Goal: Task Accomplishment & Management: Manage account settings

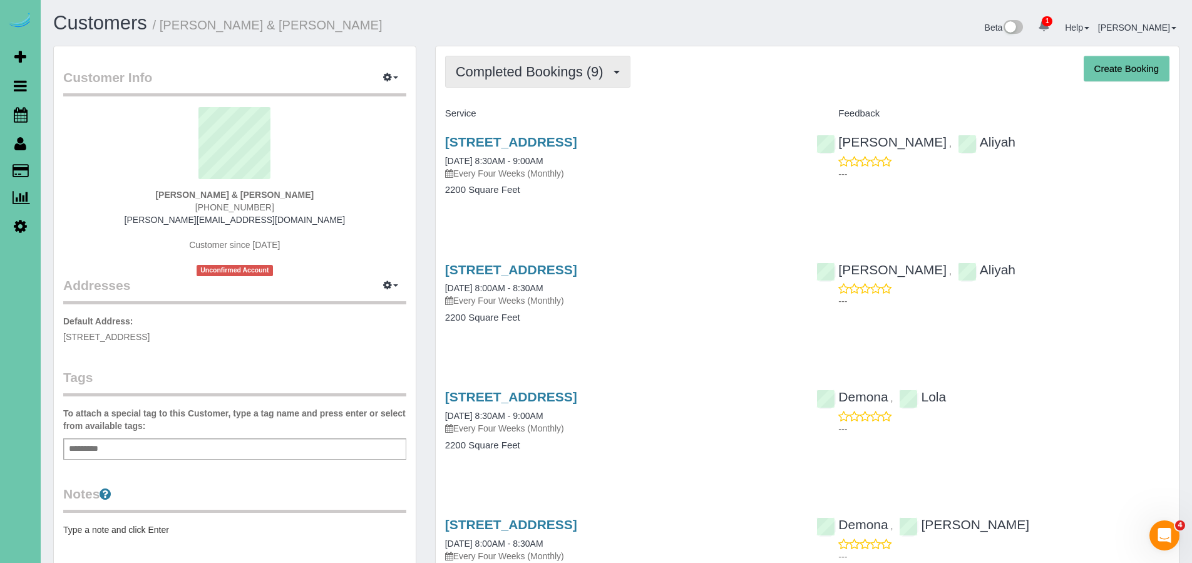
click at [509, 74] on span "Completed Bookings (9)" at bounding box center [533, 72] width 154 height 16
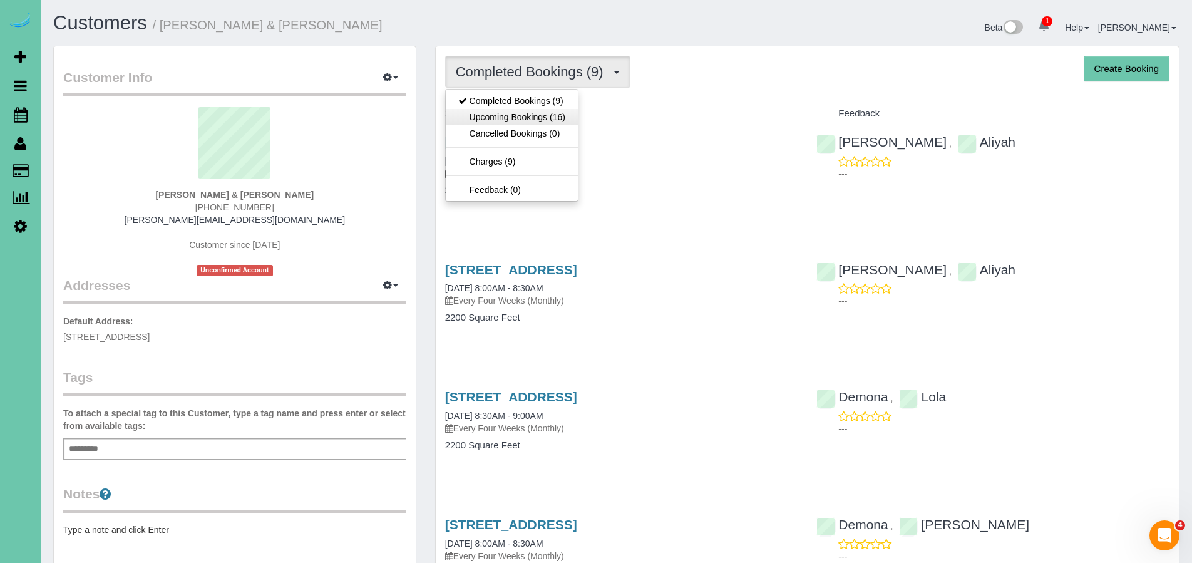
click at [520, 120] on link "Upcoming Bookings (16)" at bounding box center [512, 117] width 132 height 16
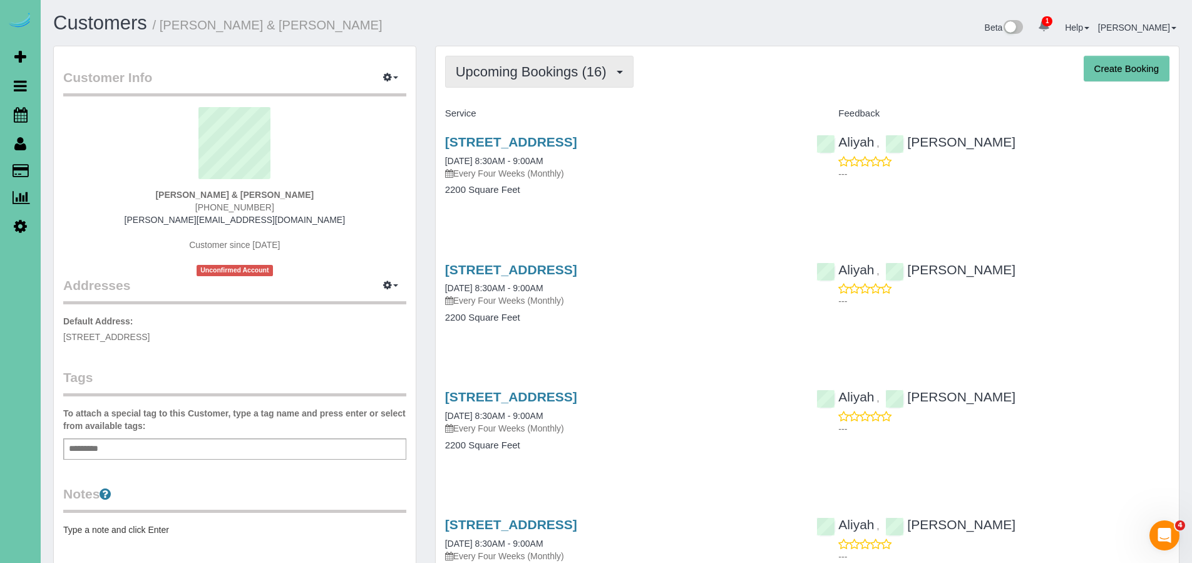
click at [519, 61] on button "Upcoming Bookings (16)" at bounding box center [539, 72] width 188 height 32
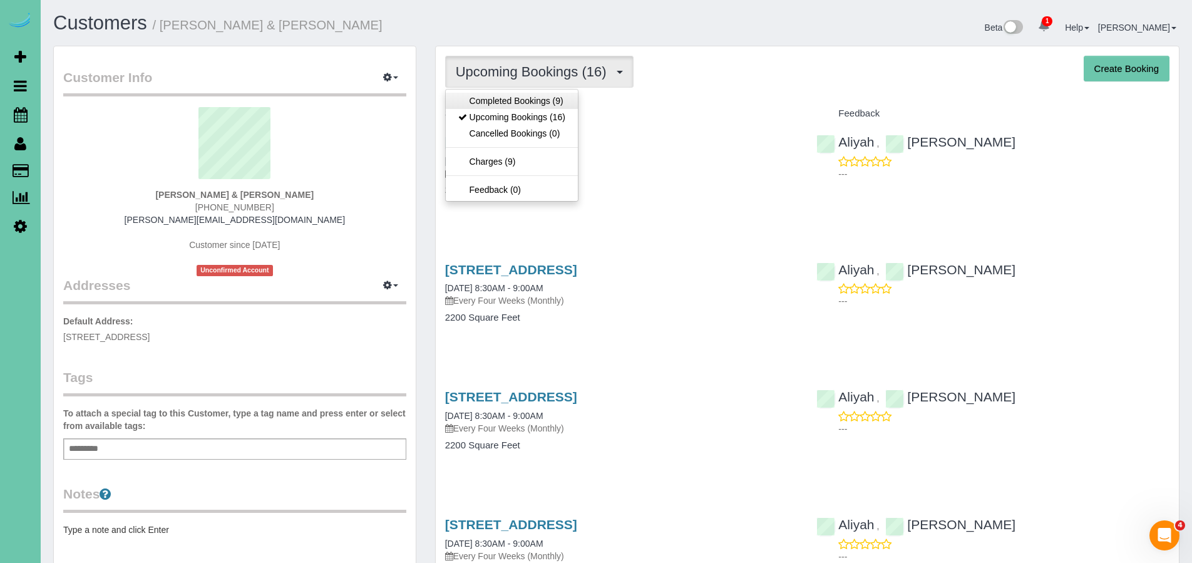
click at [496, 99] on link "Completed Bookings (9)" at bounding box center [512, 101] width 132 height 16
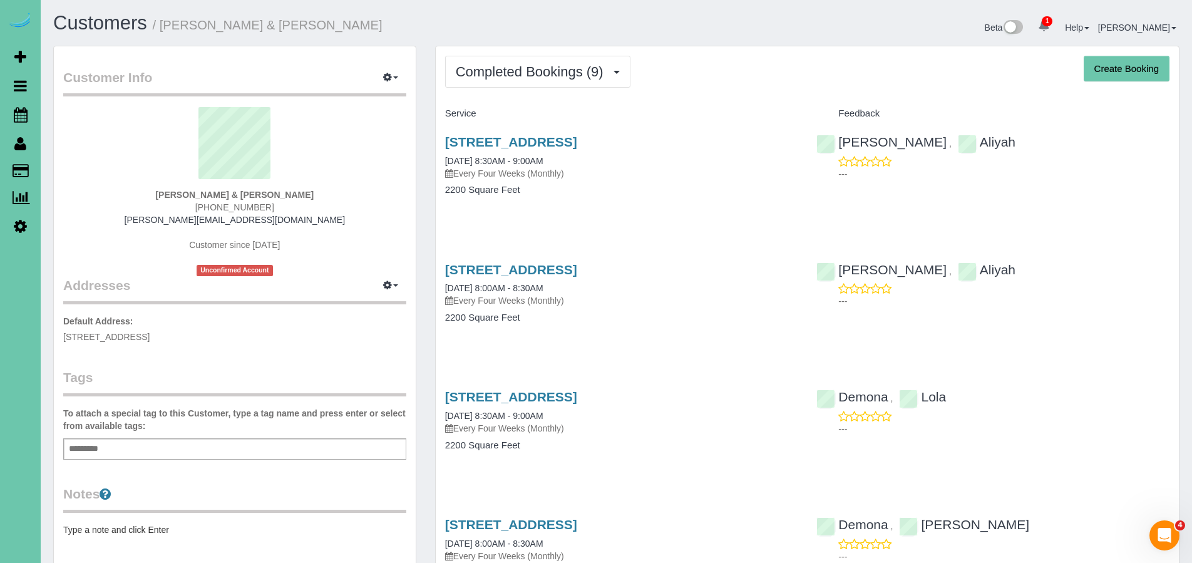
click at [23, 146] on icon at bounding box center [20, 143] width 12 height 15
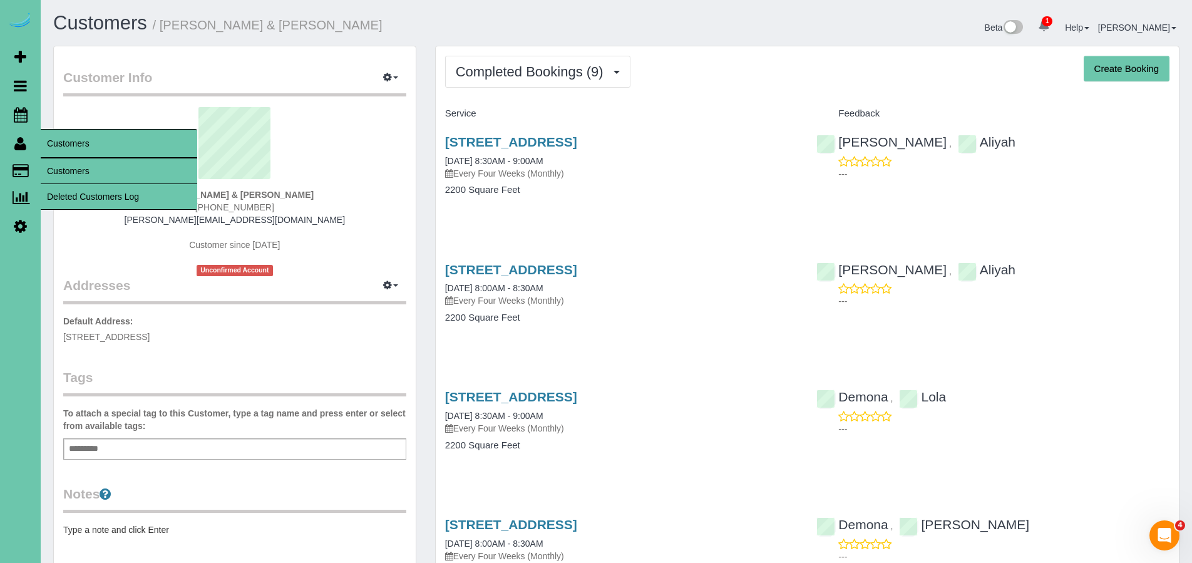
click at [86, 173] on link "Customers" at bounding box center [119, 170] width 156 height 25
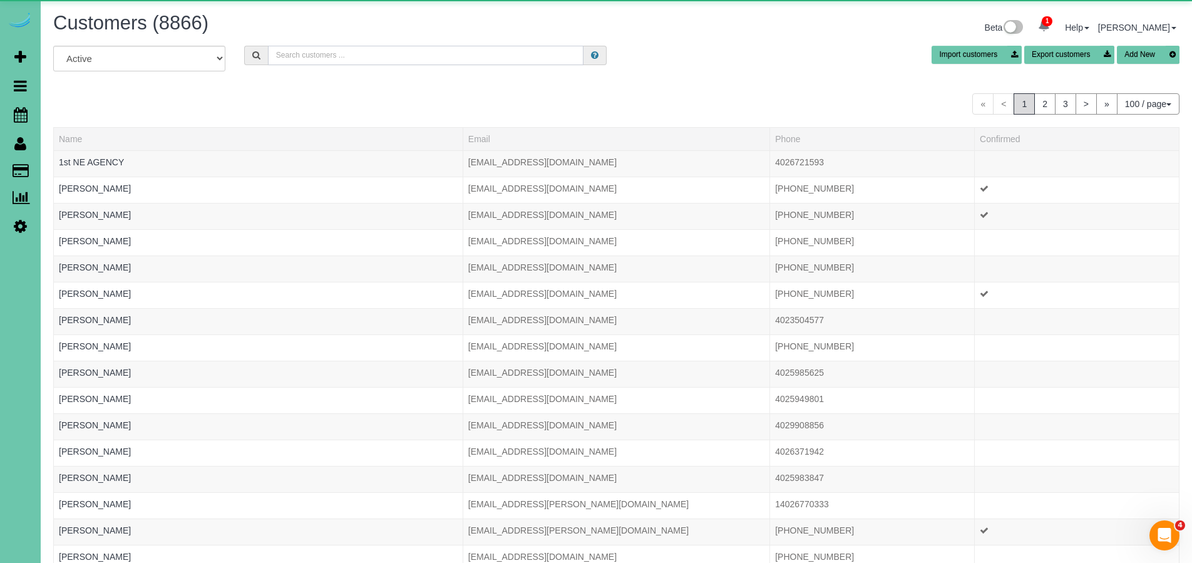
click at [317, 59] on input "text" at bounding box center [426, 55] width 316 height 19
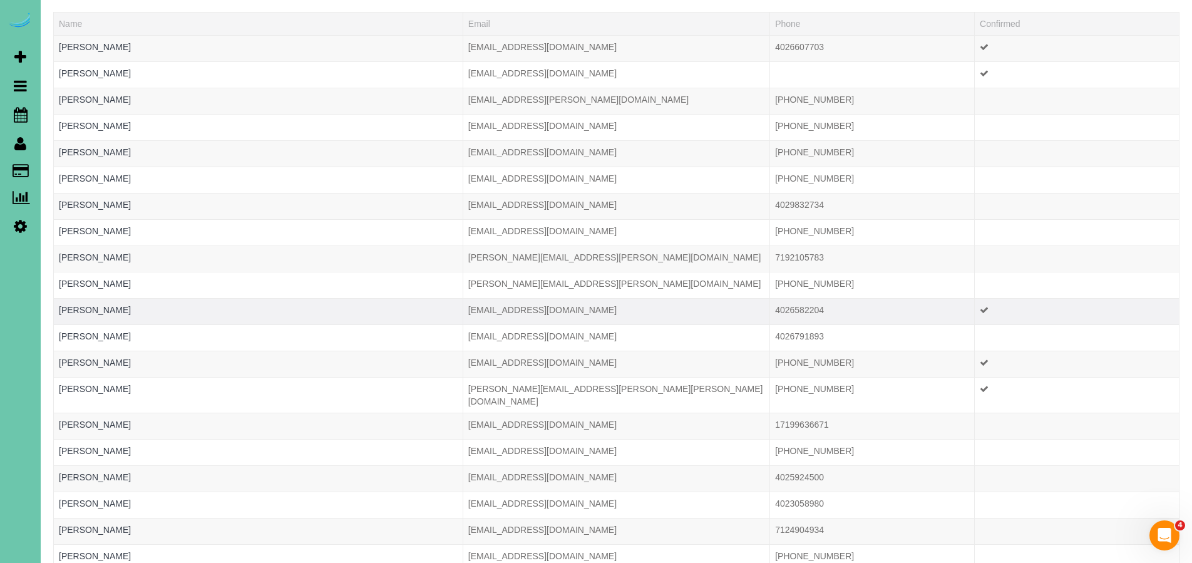
scroll to position [133, 0]
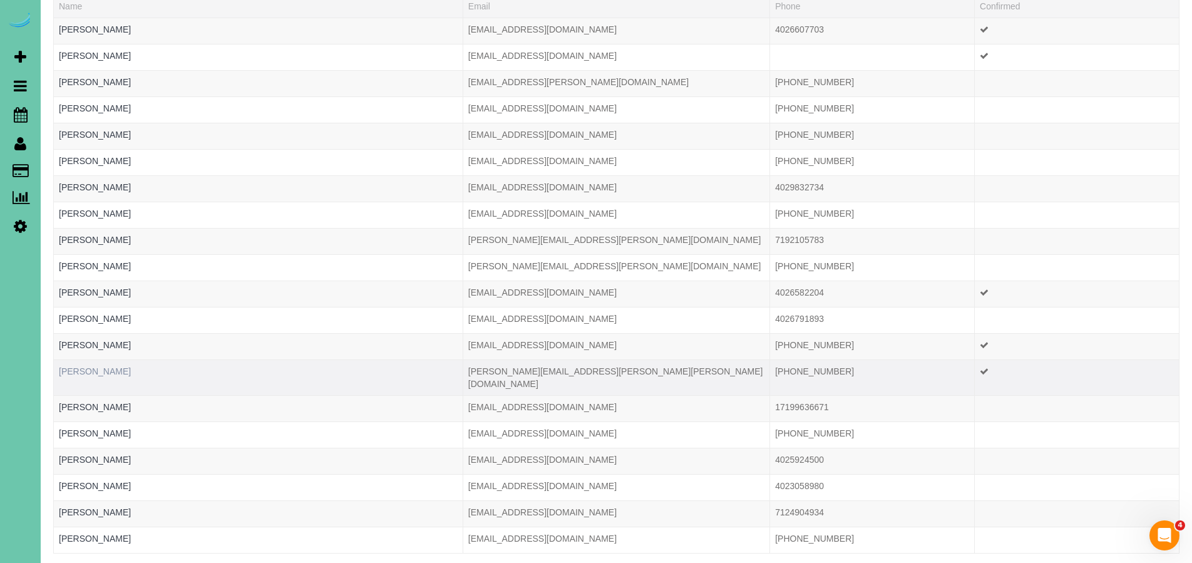
type input "Monica"
click at [101, 372] on link "Monica Olson" at bounding box center [95, 371] width 72 height 10
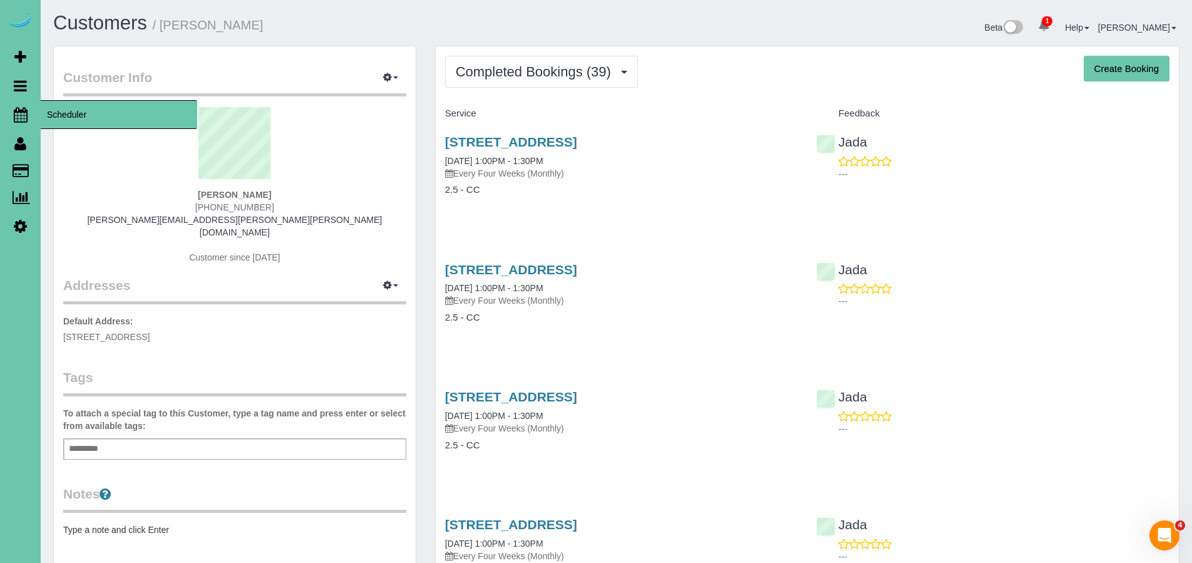
click at [22, 115] on icon at bounding box center [21, 114] width 14 height 15
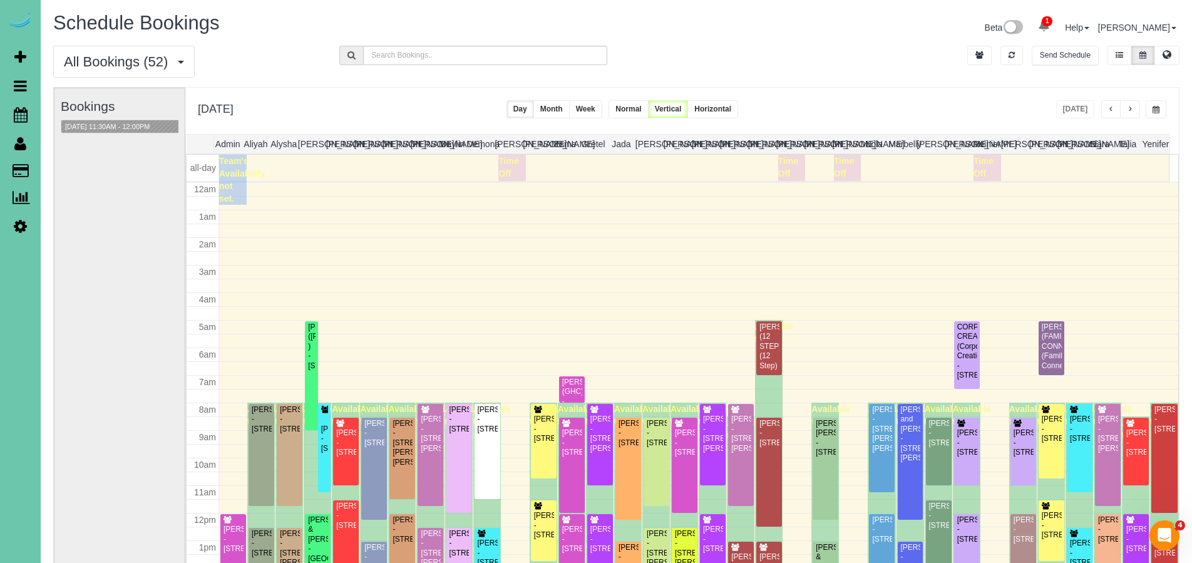
scroll to position [165, 0]
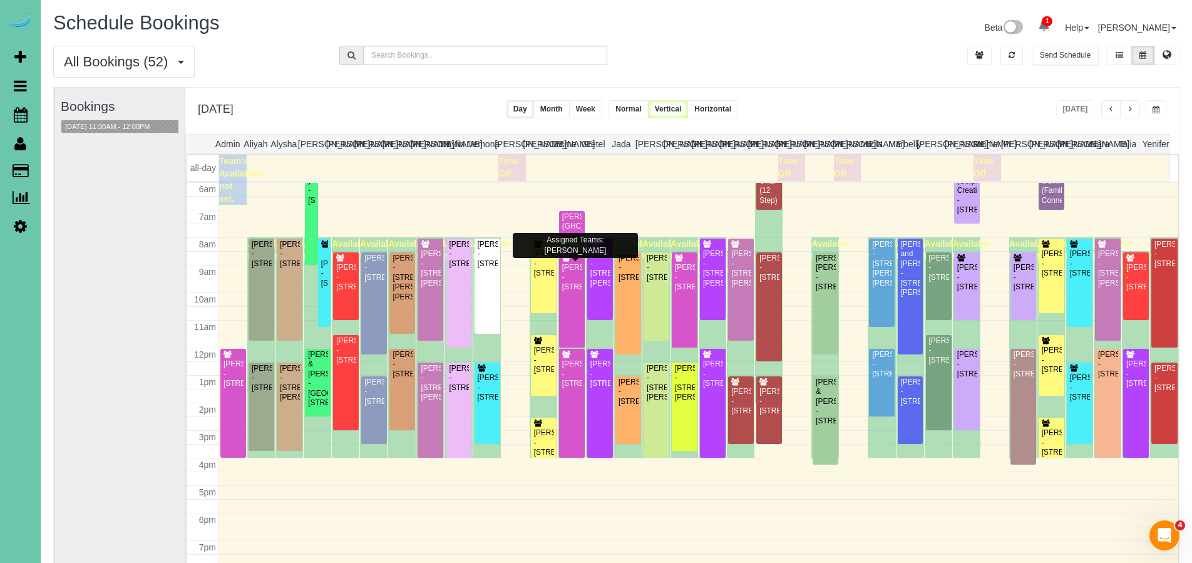
click at [820, 48] on div "All Bookings (52) All Bookings Unassigned Bookings Recurring Bookings New Custo…" at bounding box center [616, 66] width 1145 height 41
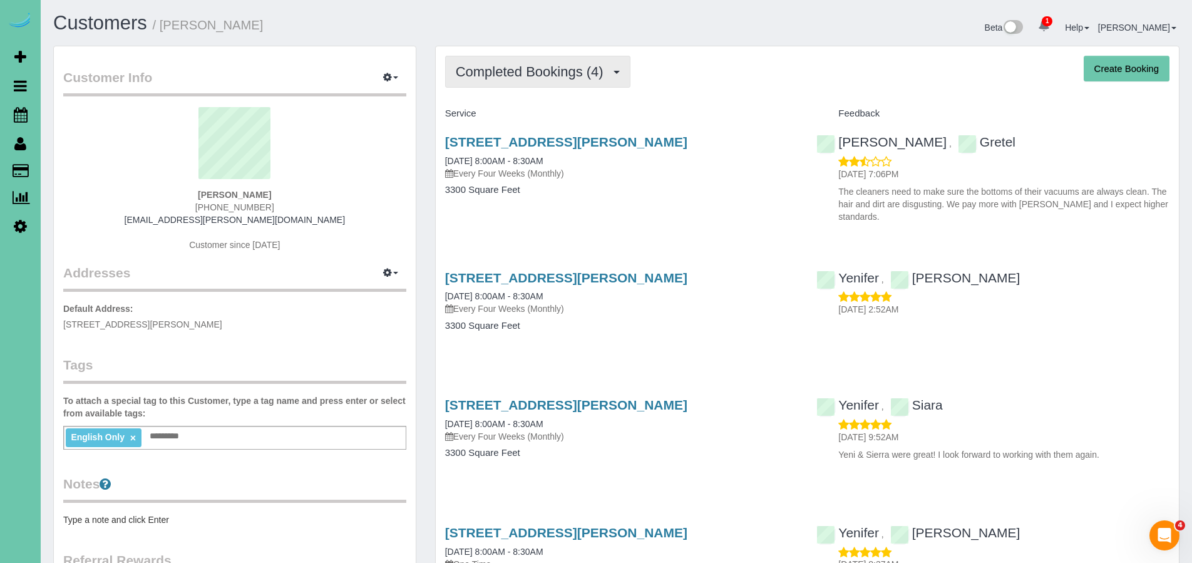
click at [523, 62] on button "Completed Bookings (4)" at bounding box center [537, 72] width 185 height 32
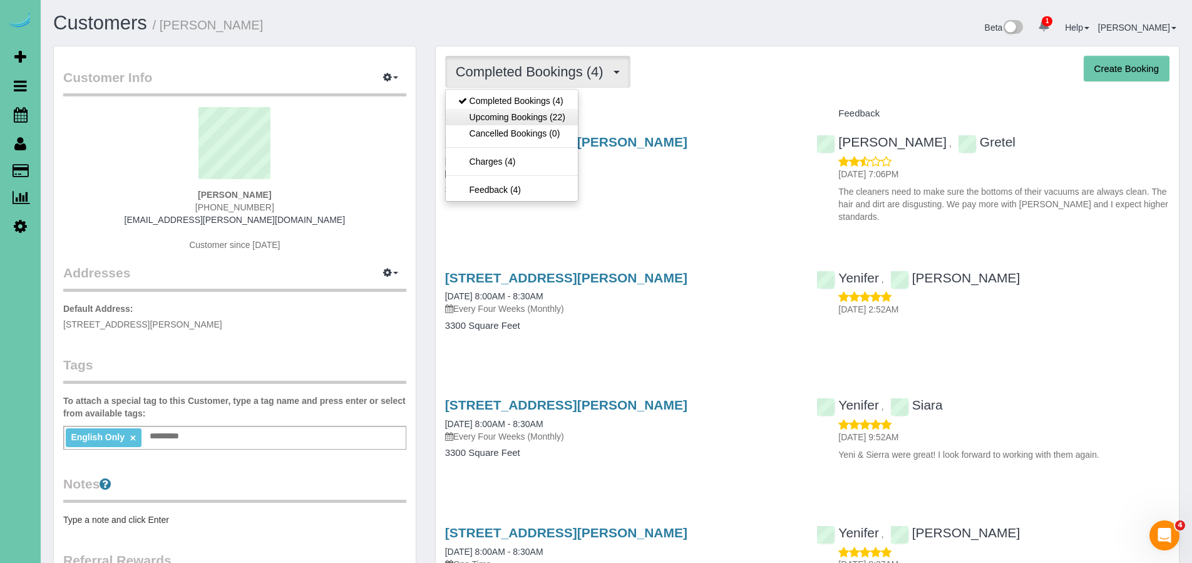
click at [514, 116] on link "Upcoming Bookings (22)" at bounding box center [512, 117] width 132 height 16
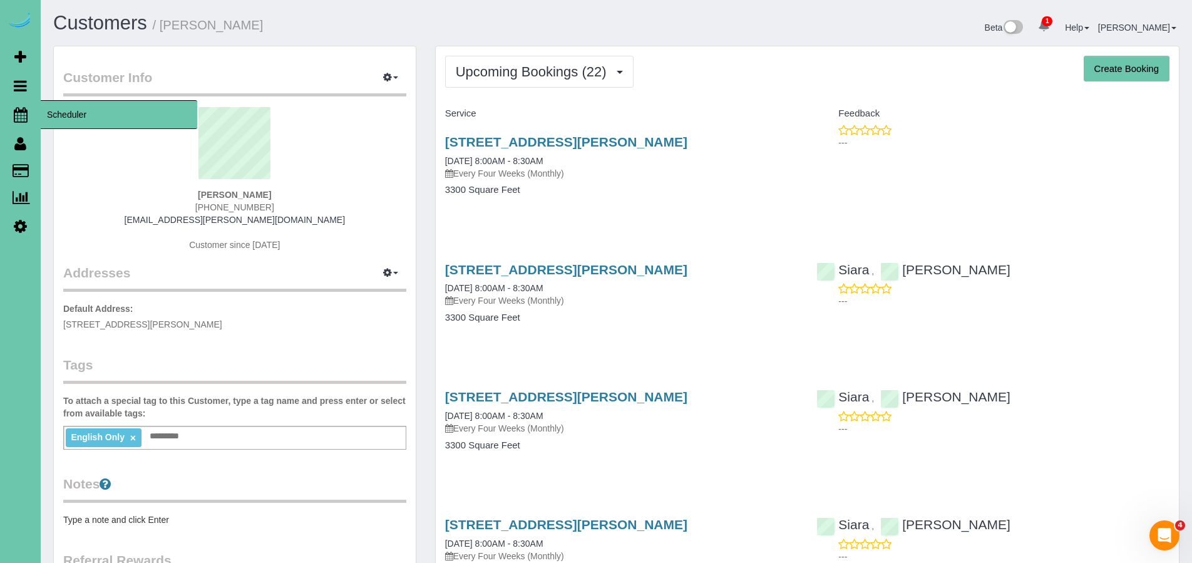
click at [23, 117] on icon at bounding box center [21, 114] width 14 height 15
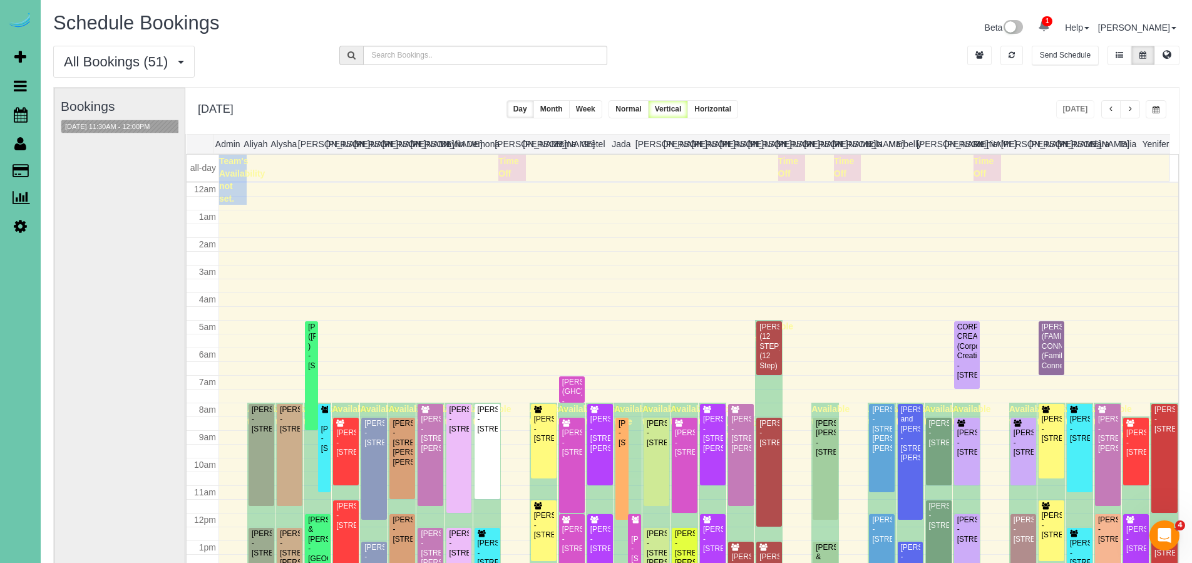
scroll to position [165, 0]
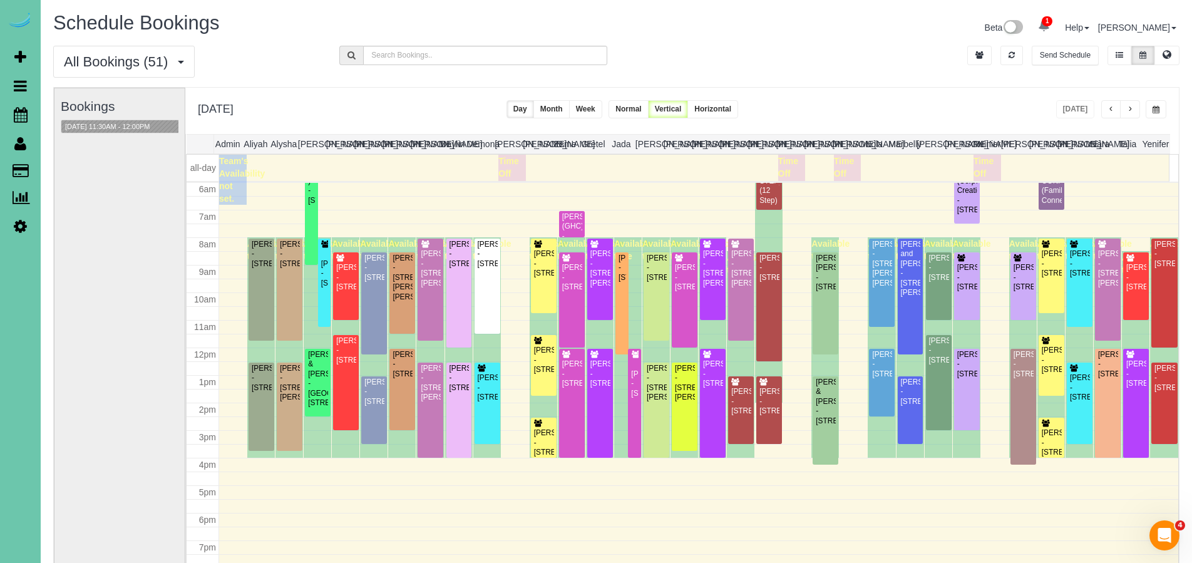
click at [886, 88] on div "Monday, Sep 22, 2025 Today Day Month Week Normal Vertical Horizontal" at bounding box center [681, 111] width 993 height 46
click at [108, 63] on span "All Bookings (51)" at bounding box center [119, 62] width 110 height 16
click at [108, 67] on span "All Bookings (51)" at bounding box center [119, 62] width 110 height 16
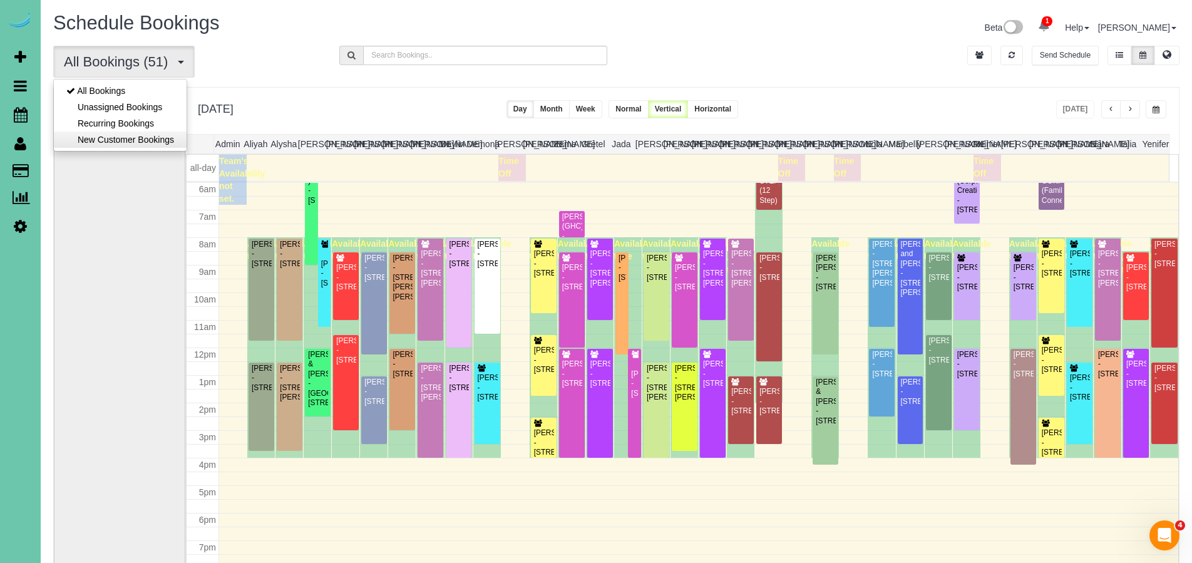
click at [104, 142] on link "New Customer Bookings" at bounding box center [120, 139] width 133 height 16
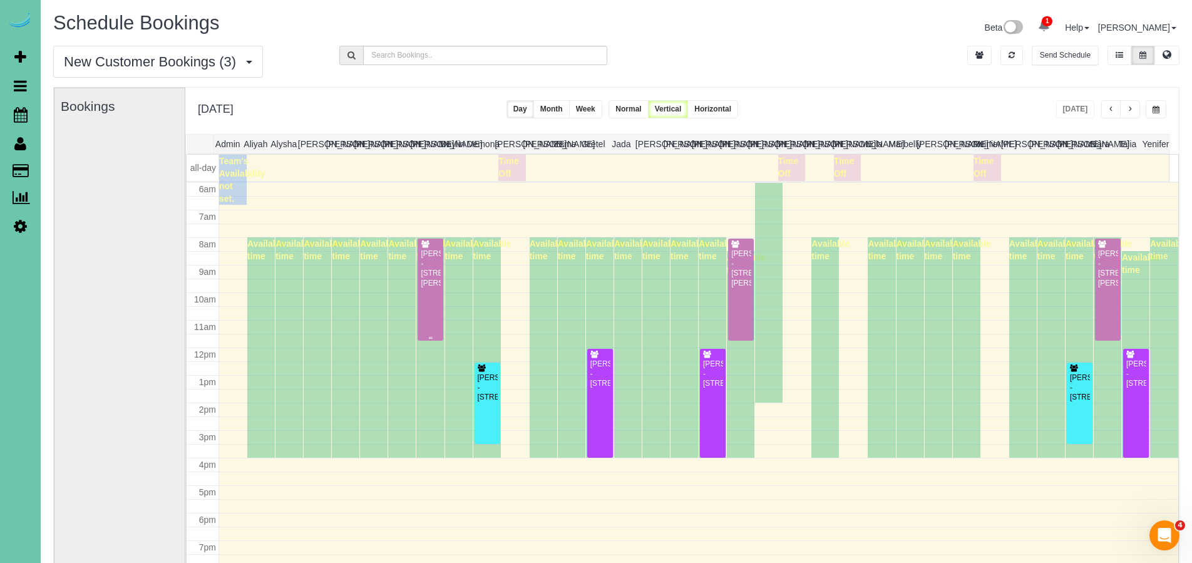
click at [424, 288] on div "Julie Mierau - 6006 Charles St, Omaha, NE 68132" at bounding box center [430, 268] width 21 height 39
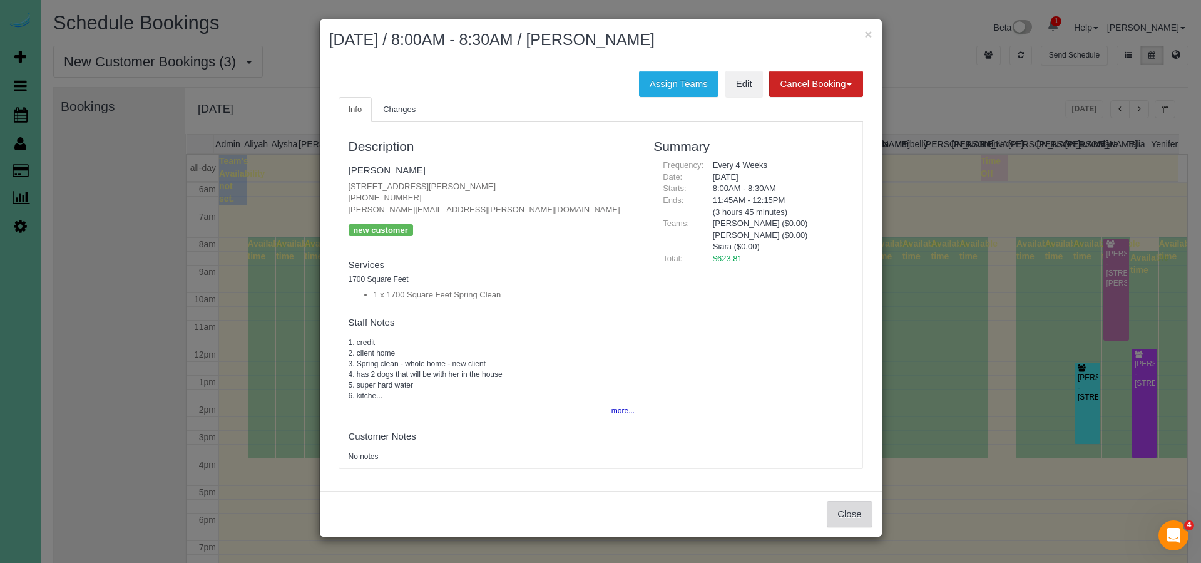
click at [856, 505] on button "Close" at bounding box center [849, 514] width 45 height 26
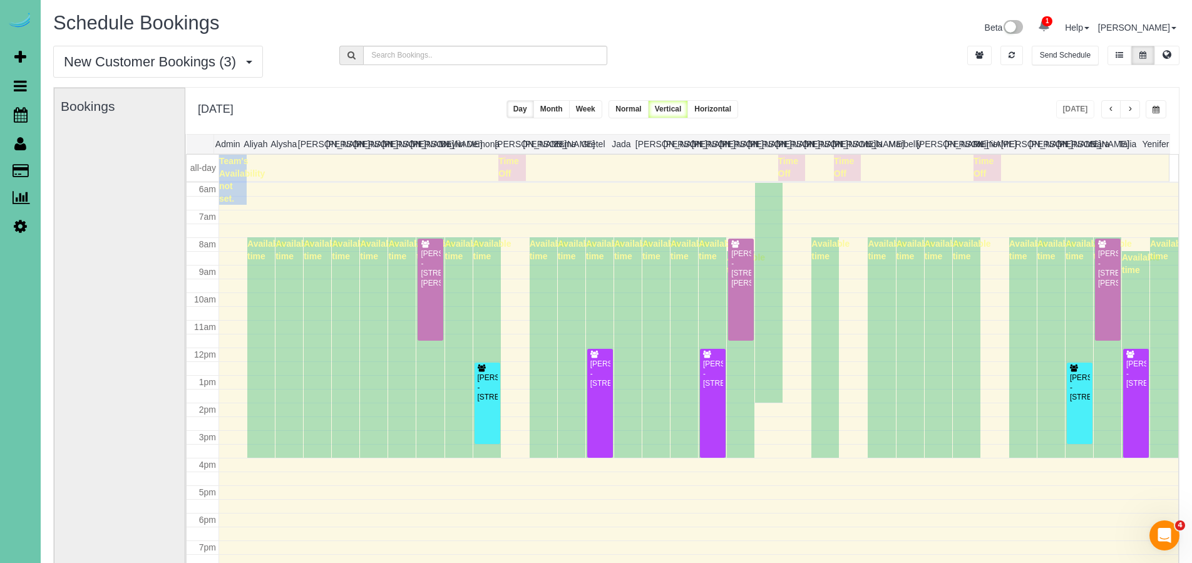
click at [426, 288] on div "Julie Mierau - 6006 Charles St, Omaha, NE 68132" at bounding box center [430, 268] width 21 height 39
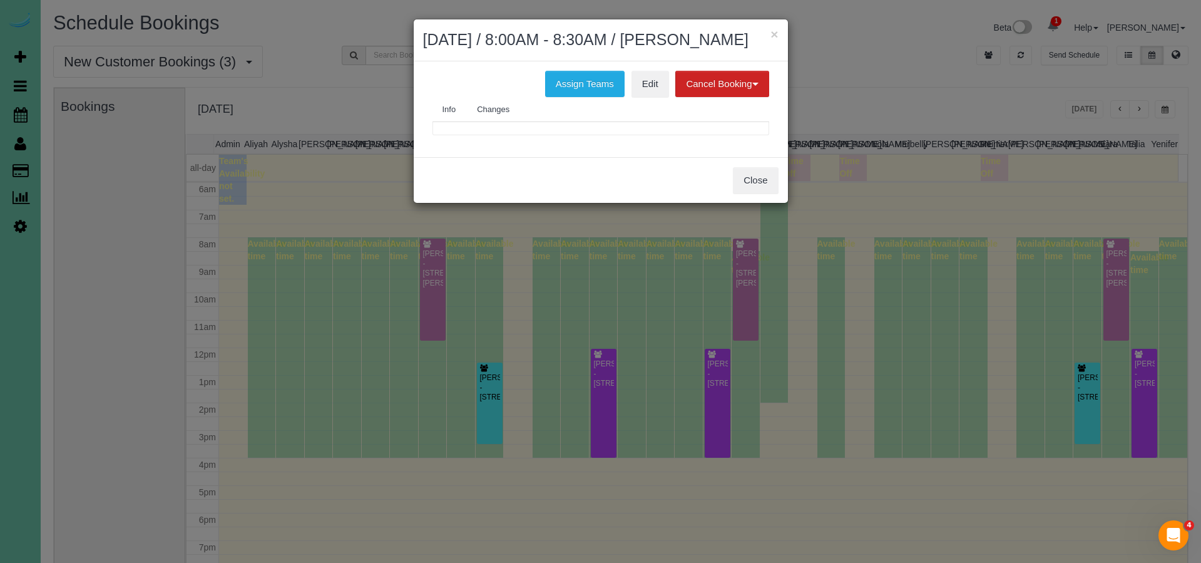
click at [426, 308] on body "× September 22, 2025 / 8:00AM - 8:30AM / Julie Mierau Assign Teams Edit Cancel …" at bounding box center [600, 281] width 1201 height 563
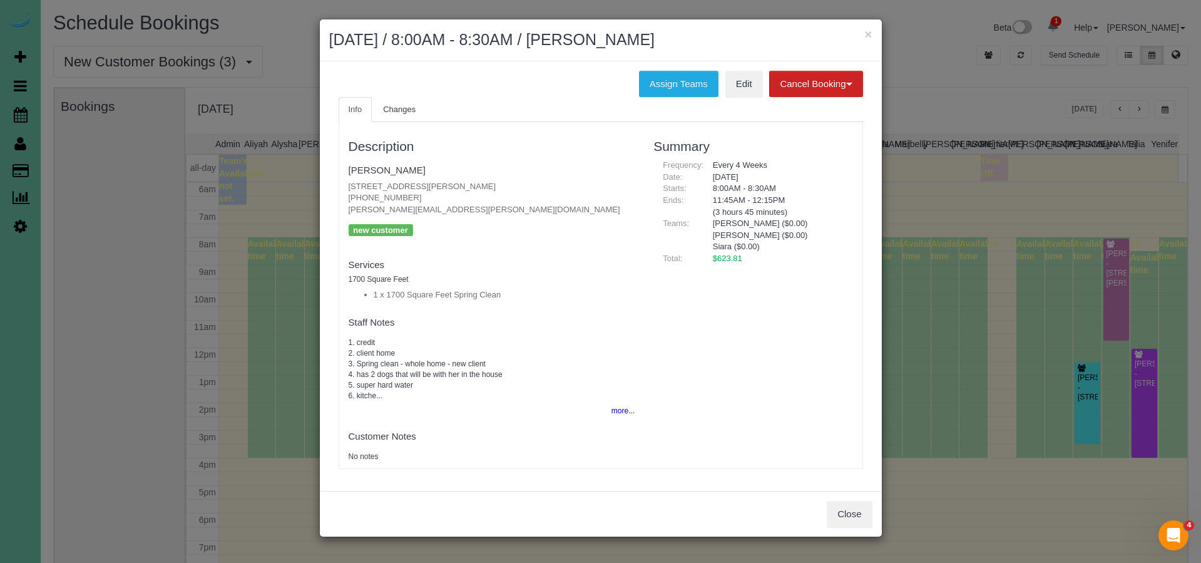
drag, startPoint x: 345, startPoint y: 185, endPoint x: 480, endPoint y: 185, distance: 135.2
click at [480, 185] on div "Description Julie Mierau 6006 Charles St, Omaha, NE 68132 (402) 598-1559 julie.…" at bounding box center [491, 295] width 305 height 334
copy p "6006 Charles St, Omaha, NE 68132"
click at [850, 513] on button "Close" at bounding box center [849, 514] width 45 height 26
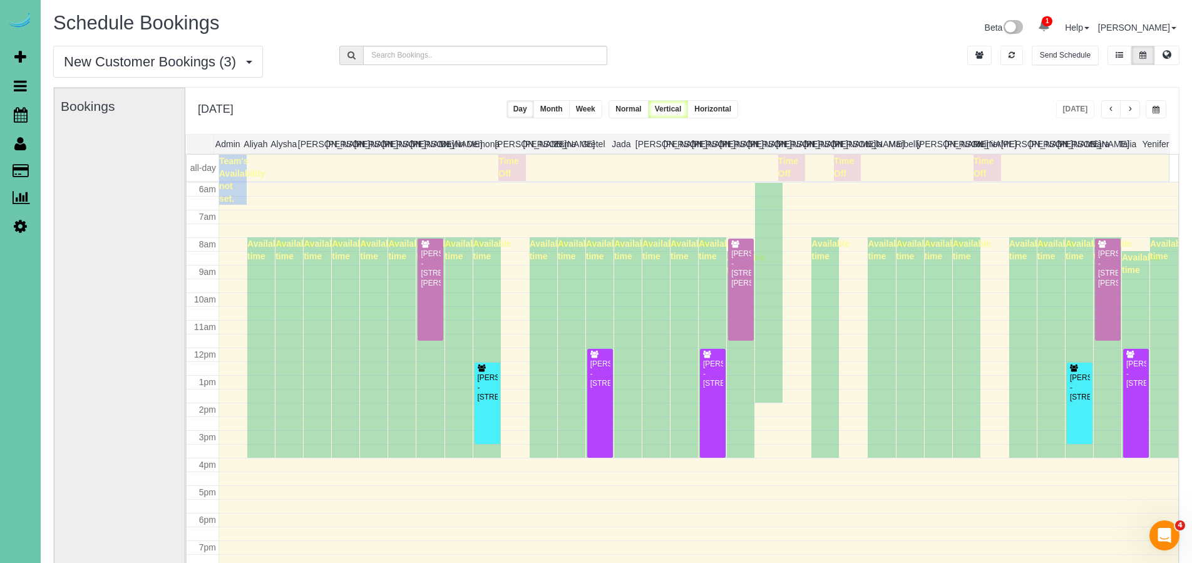
click at [113, 64] on span "New Customer Bookings (3)" at bounding box center [153, 62] width 178 height 16
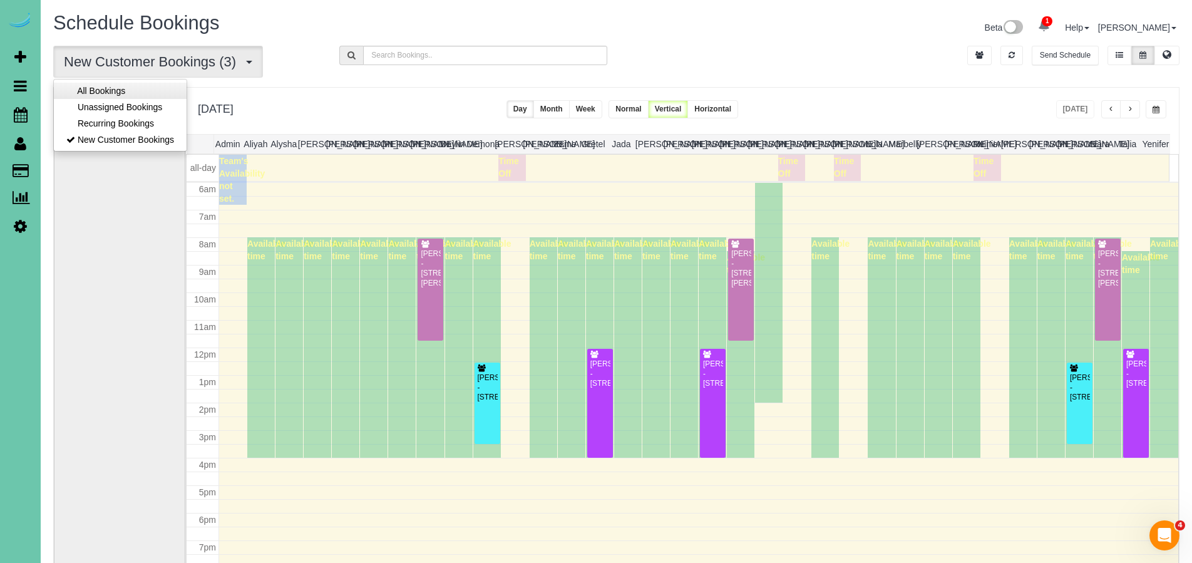
click at [115, 92] on link "All Bookings" at bounding box center [120, 91] width 133 height 16
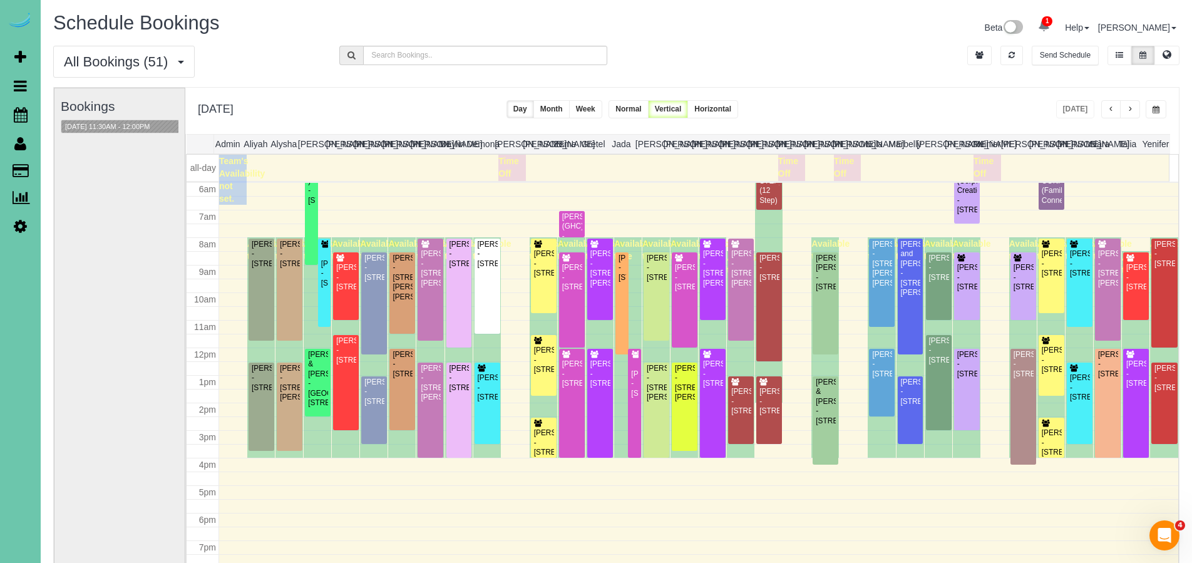
click at [818, 77] on div "All Bookings (51) All Bookings Unassigned Bookings Recurring Bookings New Custo…" at bounding box center [616, 66] width 1145 height 41
click at [783, 111] on div at bounding box center [764, 109] width 38 height 18
click at [343, 102] on div "Monday, Sep 22, 2025 Today Day Month Week Normal Vertical Horizontal" at bounding box center [681, 111] width 993 height 46
